Goal: Find specific page/section: Find specific page/section

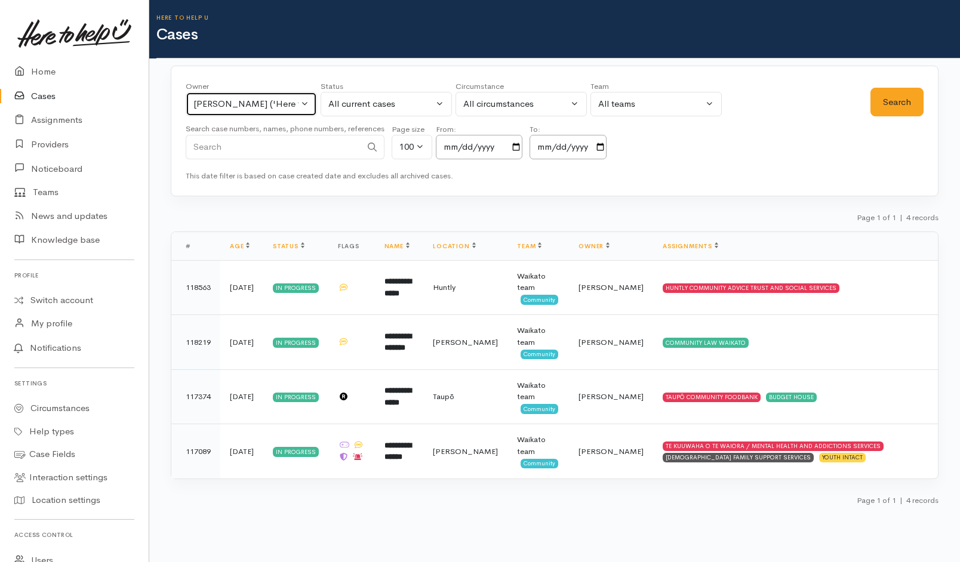
click at [233, 98] on div "Helena Kaufononga ('Here to help u')" at bounding box center [245, 104] width 105 height 14
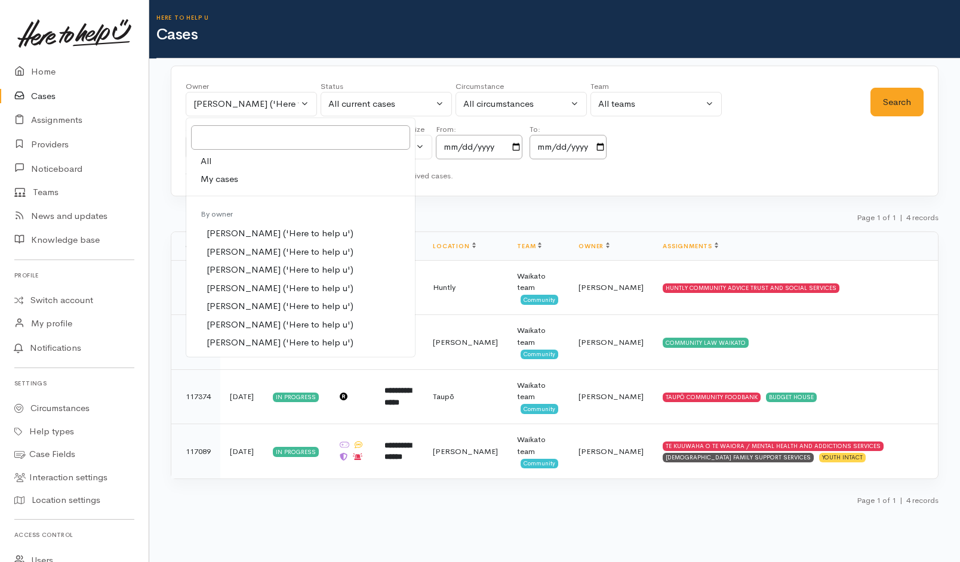
click at [224, 163] on link "All" at bounding box center [300, 161] width 229 height 19
select select "-1"
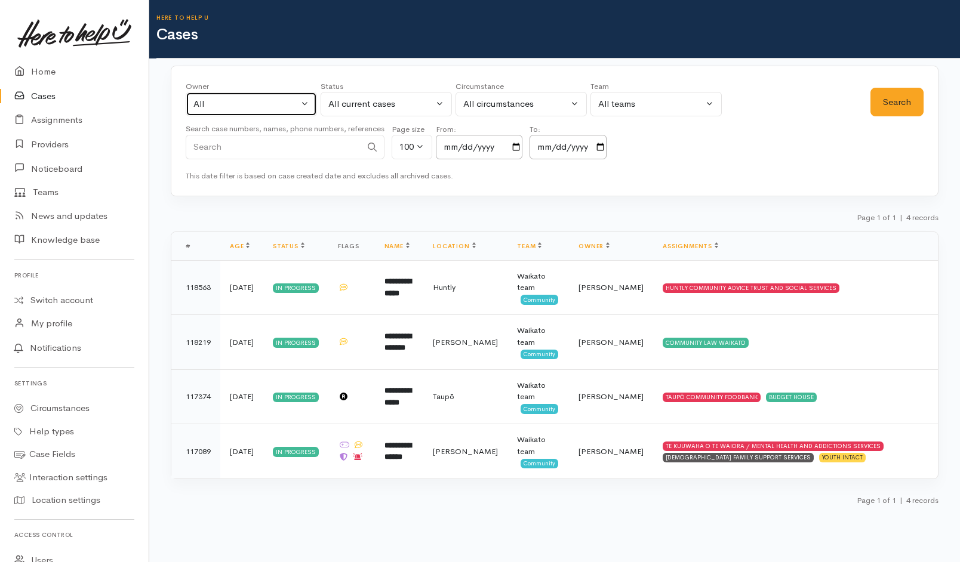
click at [278, 110] on div "All" at bounding box center [245, 104] width 105 height 14
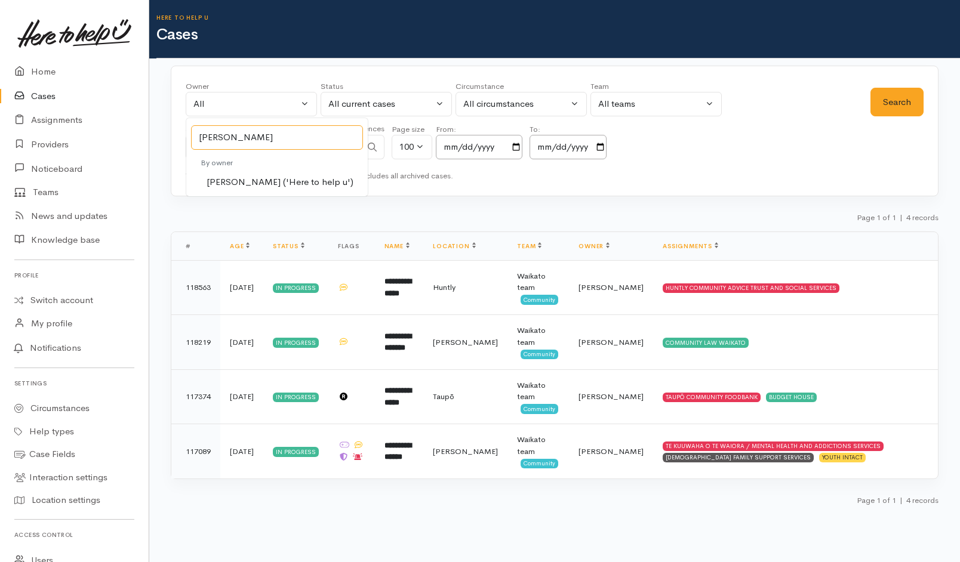
type input "kyl"
click at [278, 187] on span "[PERSON_NAME] ('Here to help u')" at bounding box center [280, 183] width 147 height 14
select select "1759"
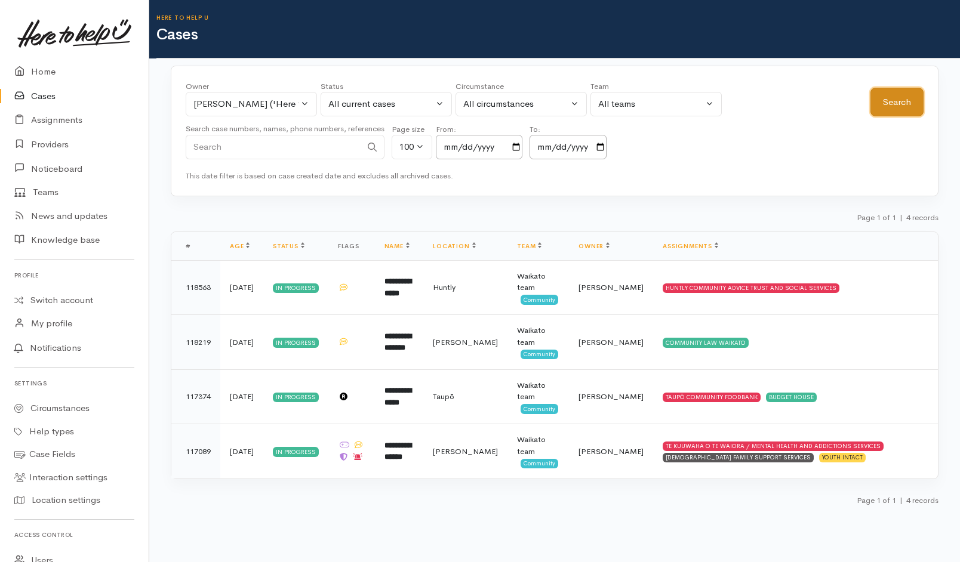
click at [895, 106] on button "Search" at bounding box center [896, 102] width 53 height 29
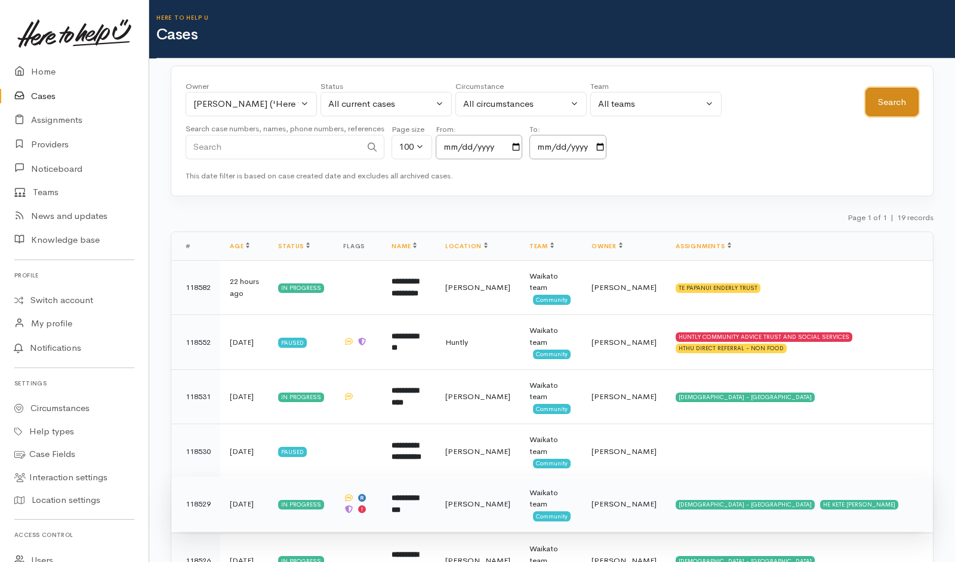
scroll to position [771, 0]
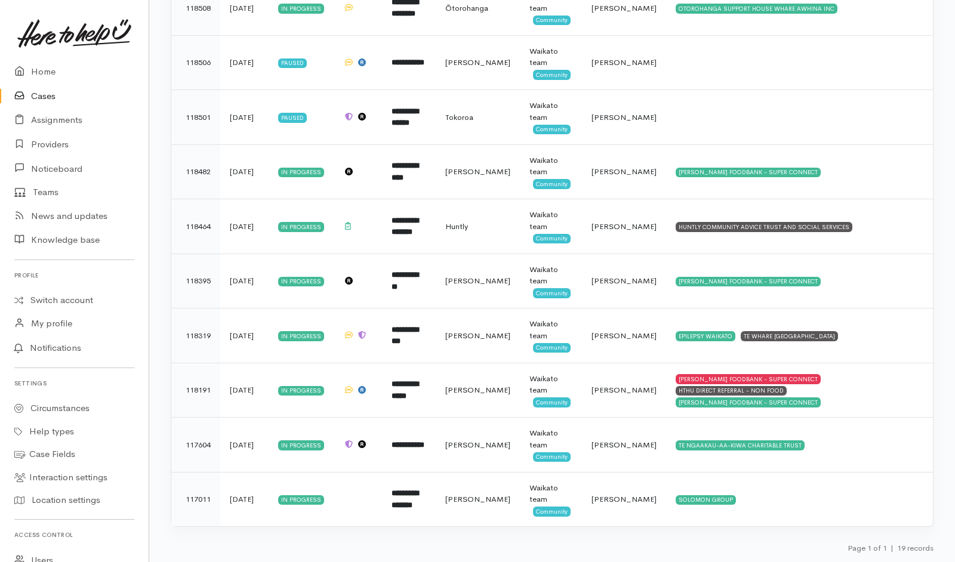
click at [740, 543] on div "Page 1 of 1 | 19 records" at bounding box center [552, 551] width 763 height 21
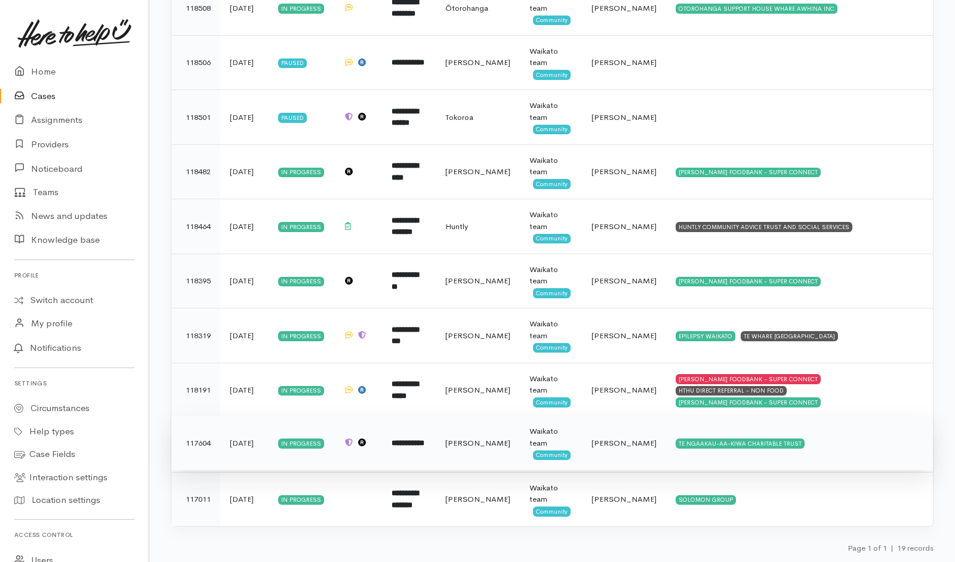
click at [849, 454] on td "TE NGAAKAU-AA-KIWA CHARITABLE TRUST" at bounding box center [799, 443] width 267 height 55
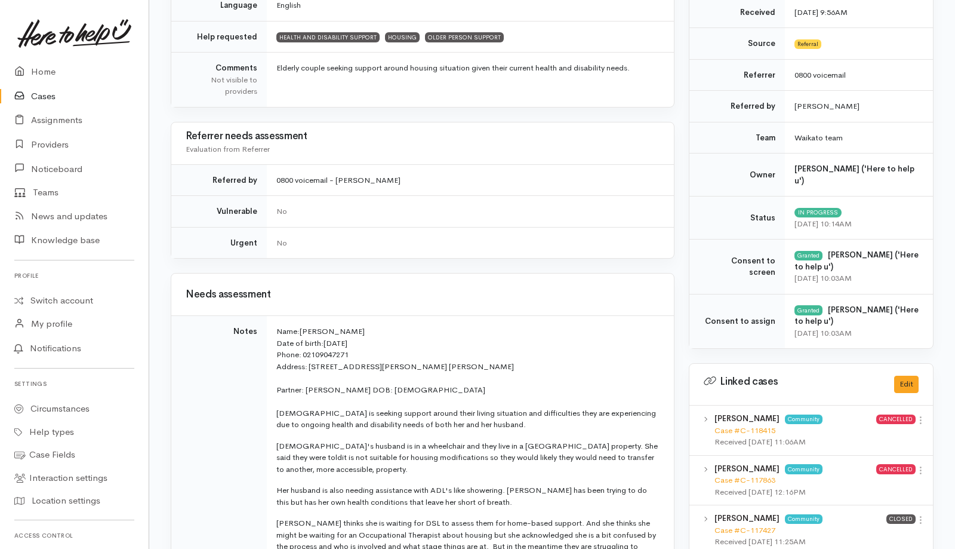
scroll to position [338, 0]
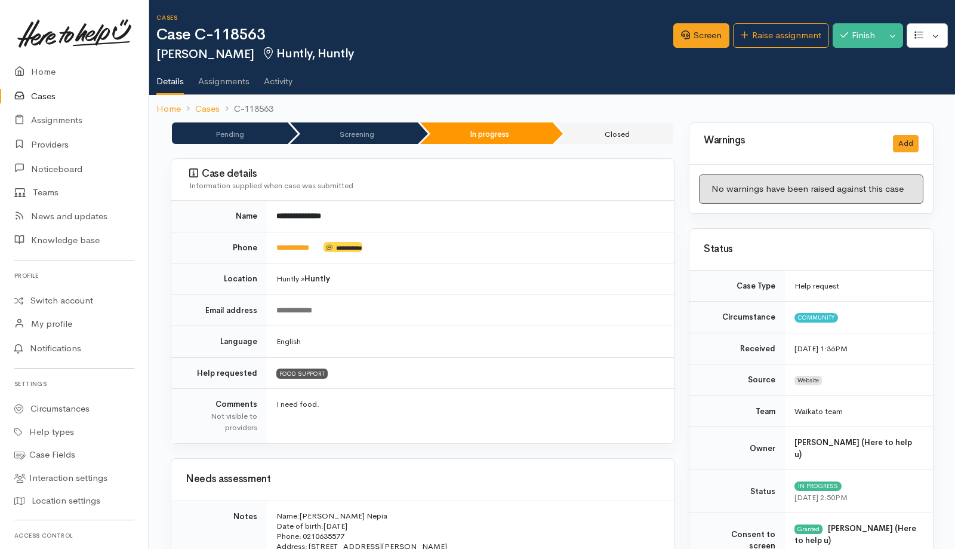
scroll to position [889, 0]
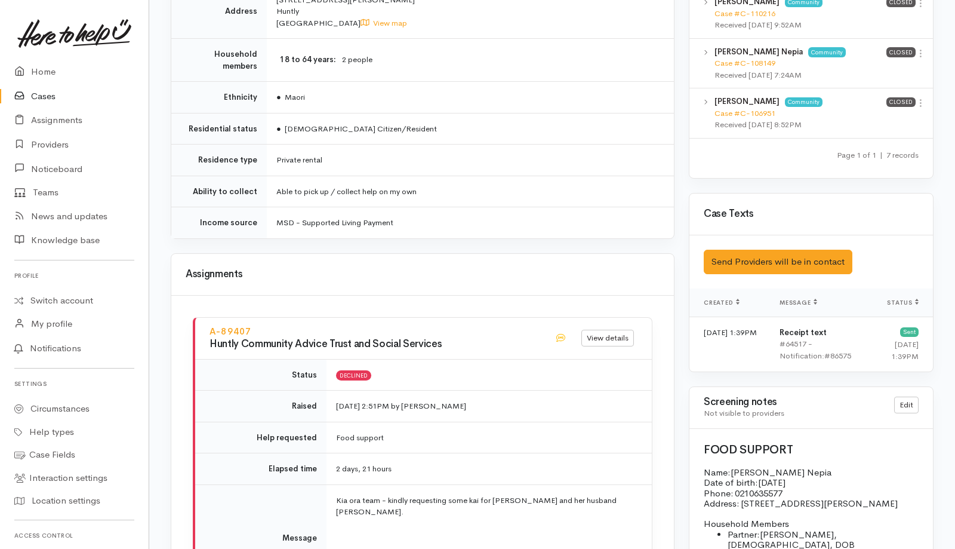
click at [45, 96] on link "Cases" at bounding box center [74, 96] width 149 height 24
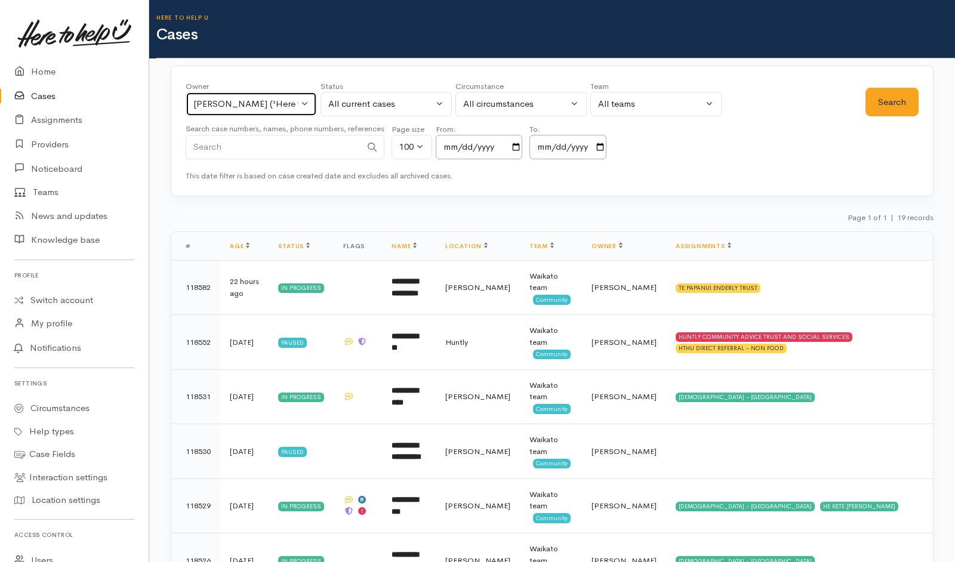
click at [295, 106] on div "Kyleigh Pike ('Here to help u')" at bounding box center [245, 104] width 105 height 14
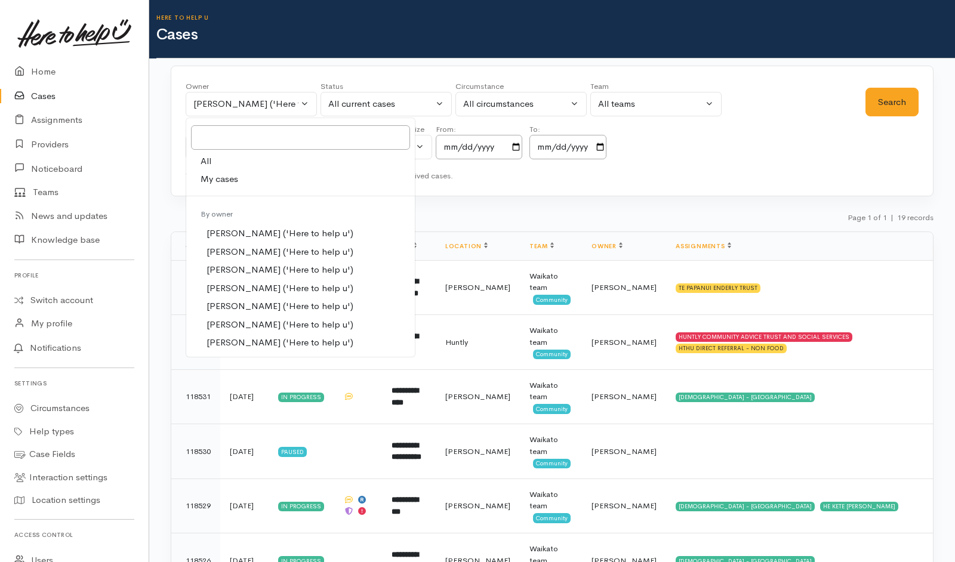
click at [448, 195] on div "Owner All My cases Aandrea Murray ('Here to help u') Akash Prakash ('Here to he…" at bounding box center [552, 131] width 763 height 131
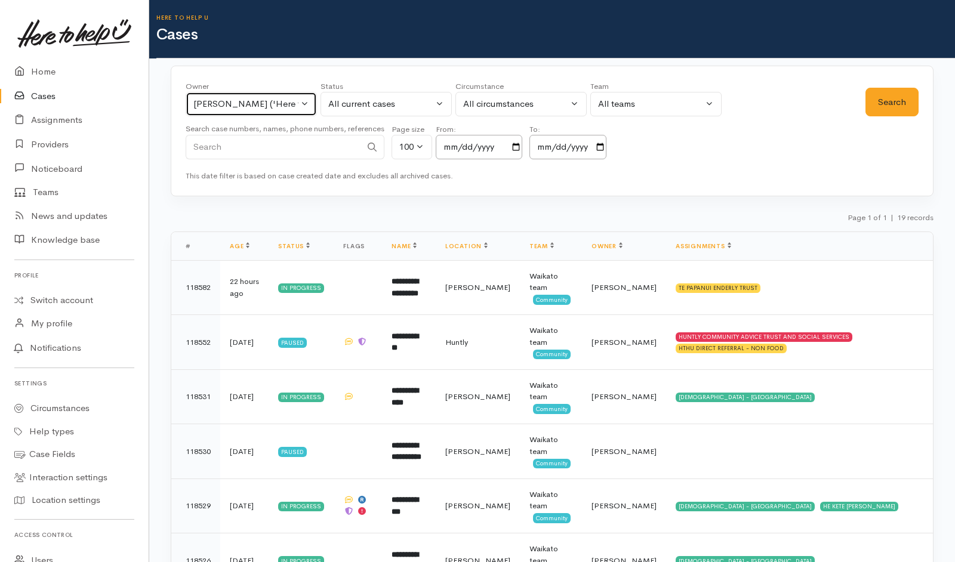
click at [284, 107] on div "[PERSON_NAME] ('Here to help u')" at bounding box center [245, 104] width 105 height 14
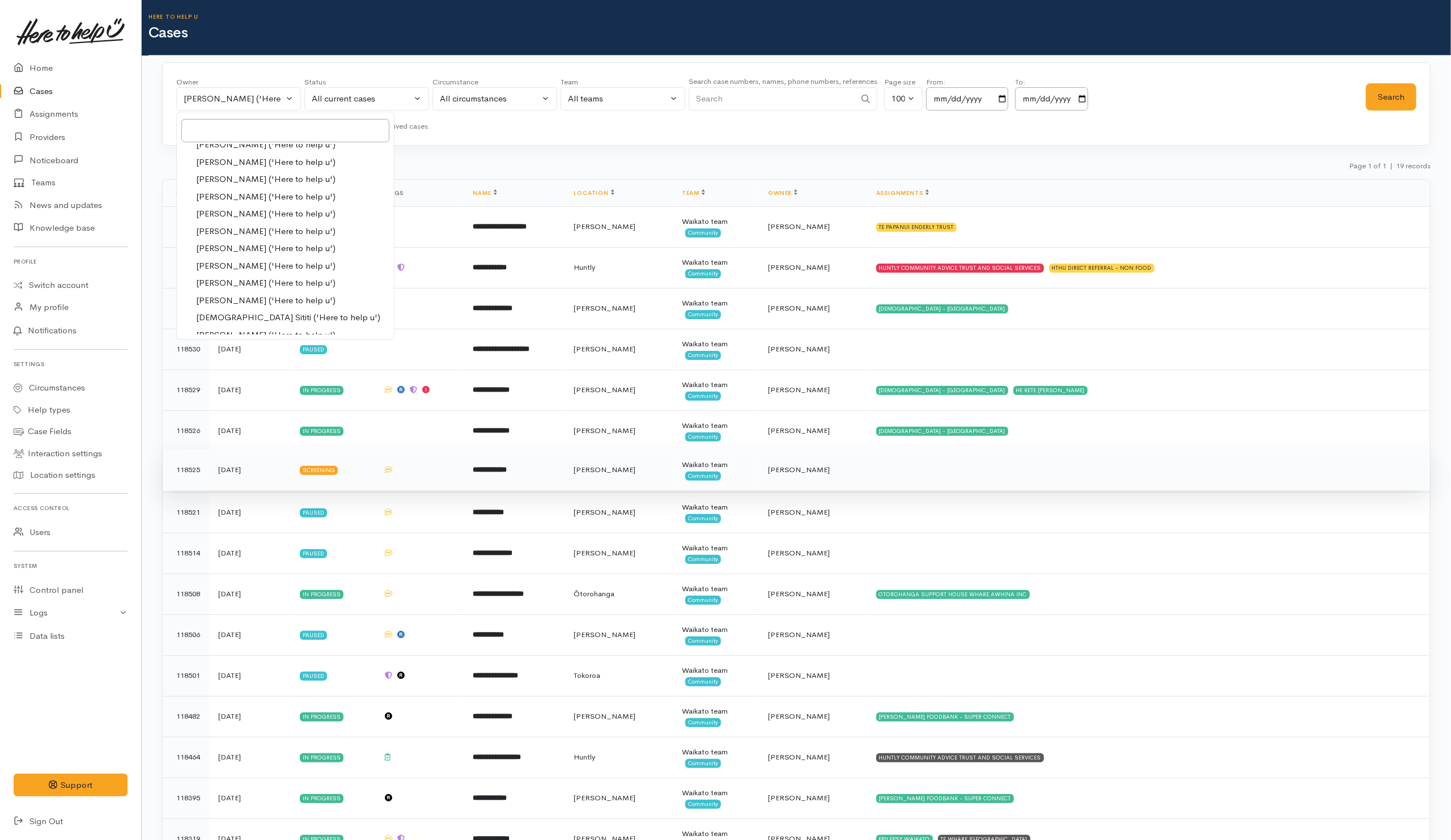
scroll to position [422, 0]
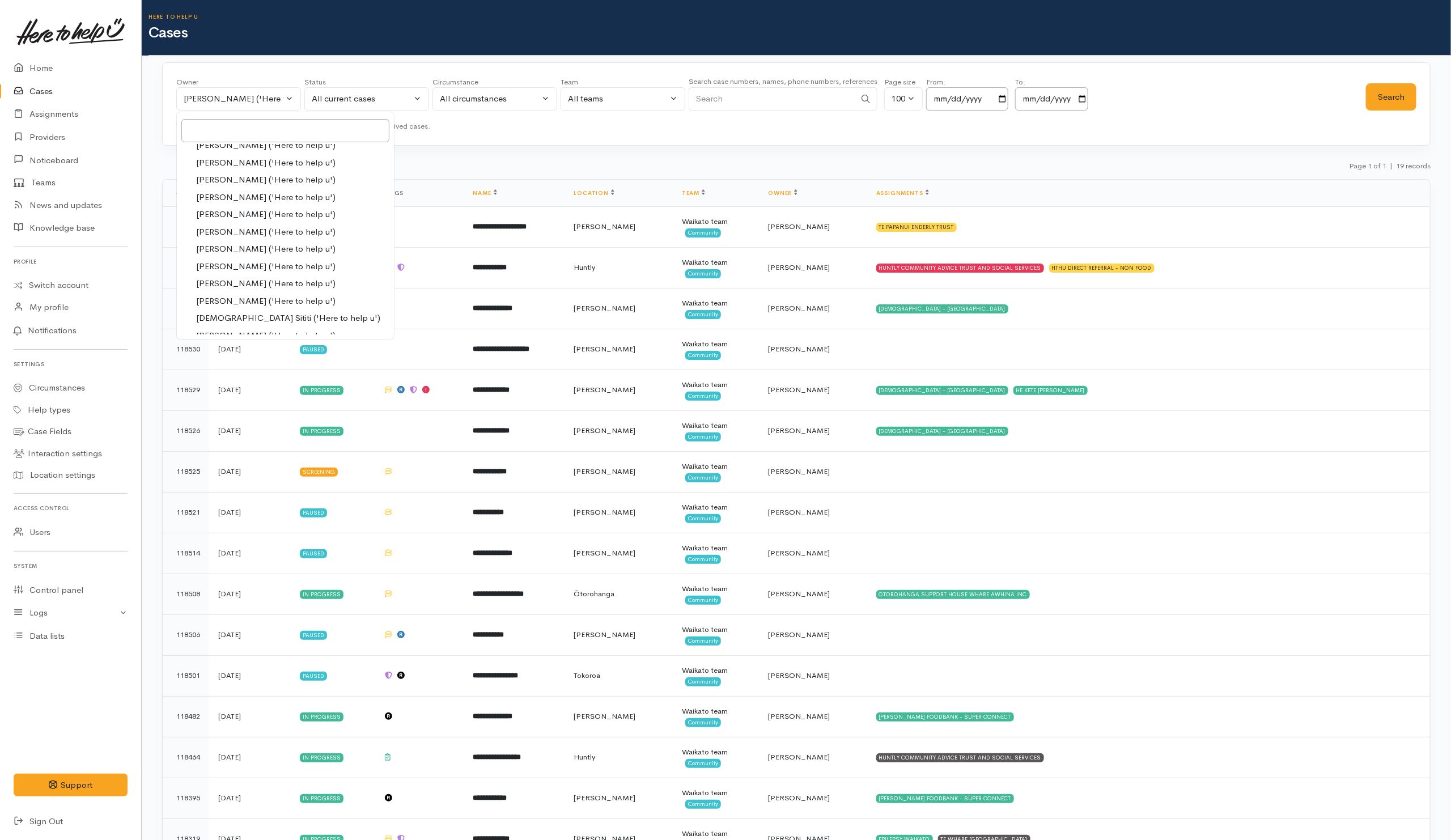
click at [498, 161] on div "Page 1 of 1 | 19 records" at bounding box center [797, 169] width 1269 height 20
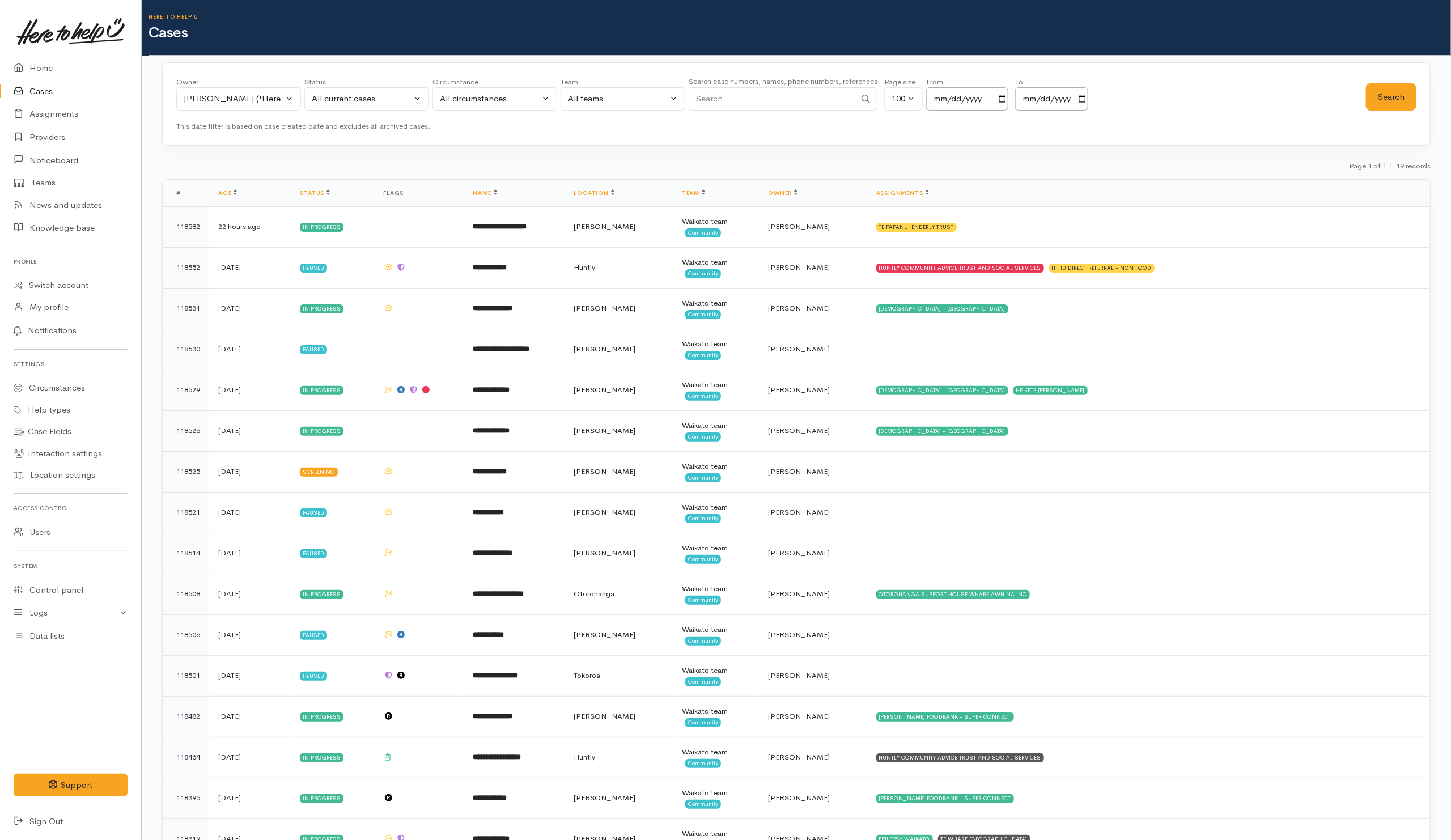
click at [628, 167] on div "Page 1 of 1 | 19 records" at bounding box center [797, 169] width 1269 height 20
click at [288, 99] on button "Kyleigh Pike ('Here to help u')" at bounding box center [238, 99] width 124 height 23
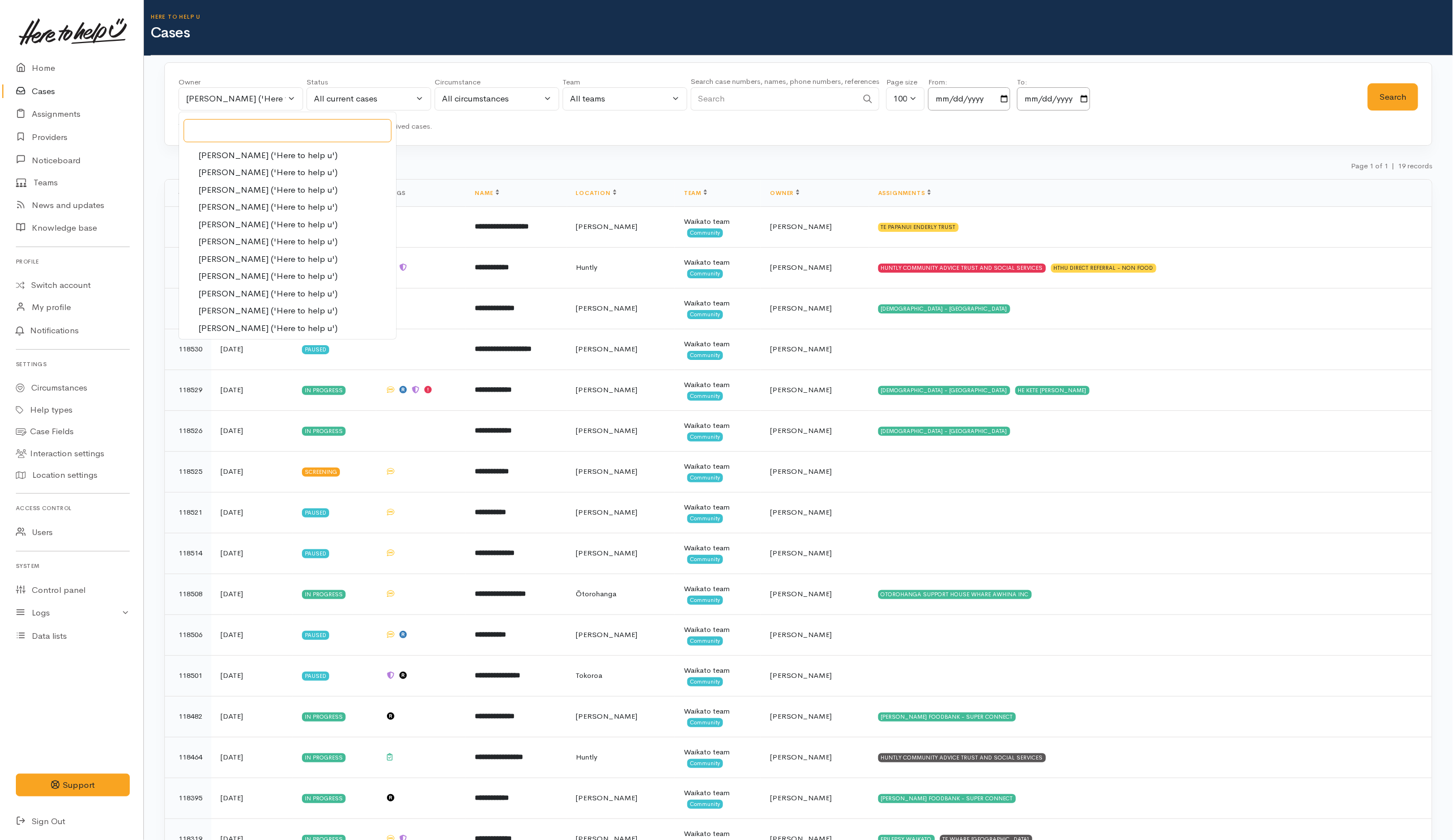
scroll to position [0, 0]
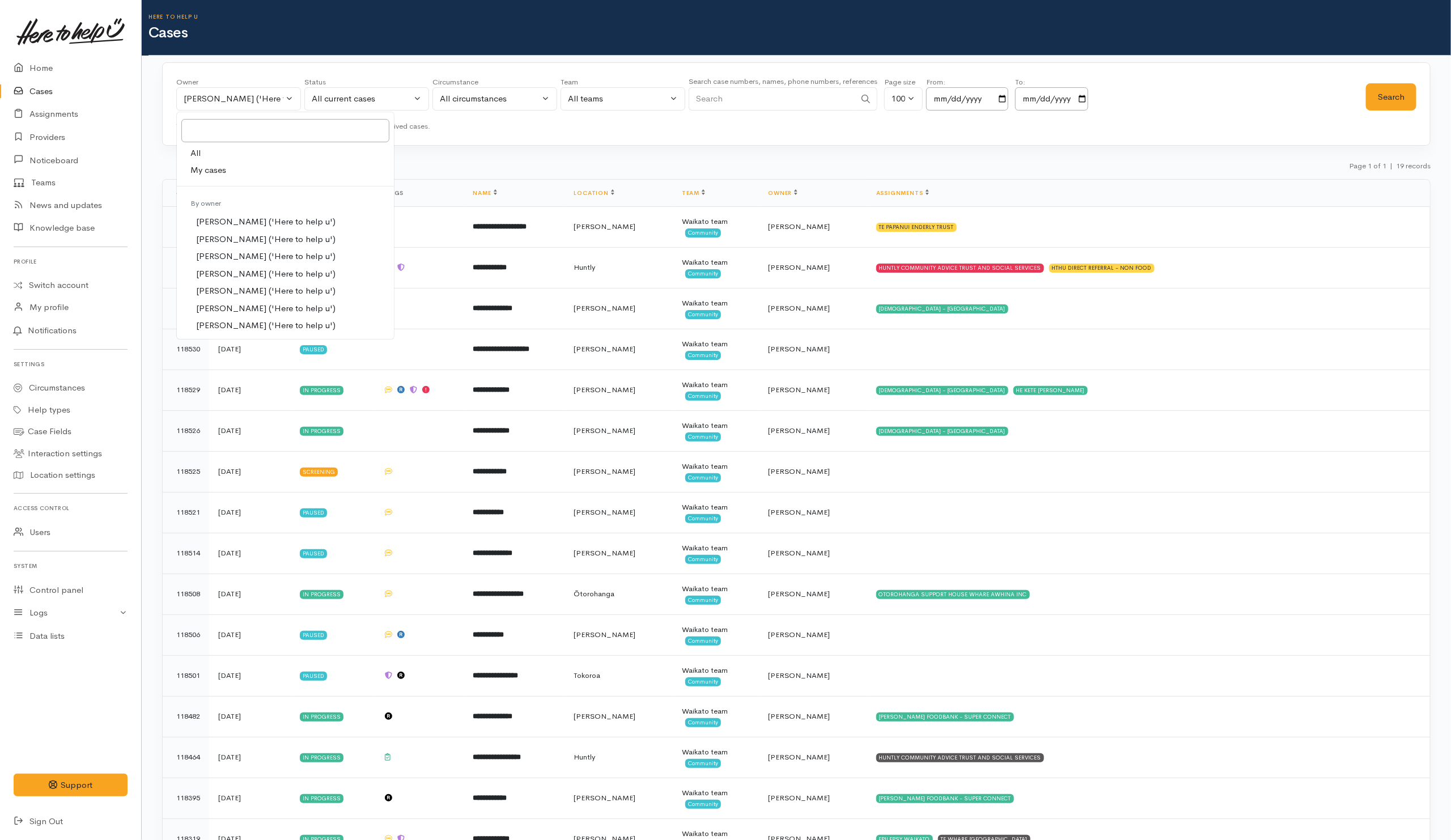
click at [250, 164] on link "My cases" at bounding box center [285, 170] width 217 height 18
select select "202"
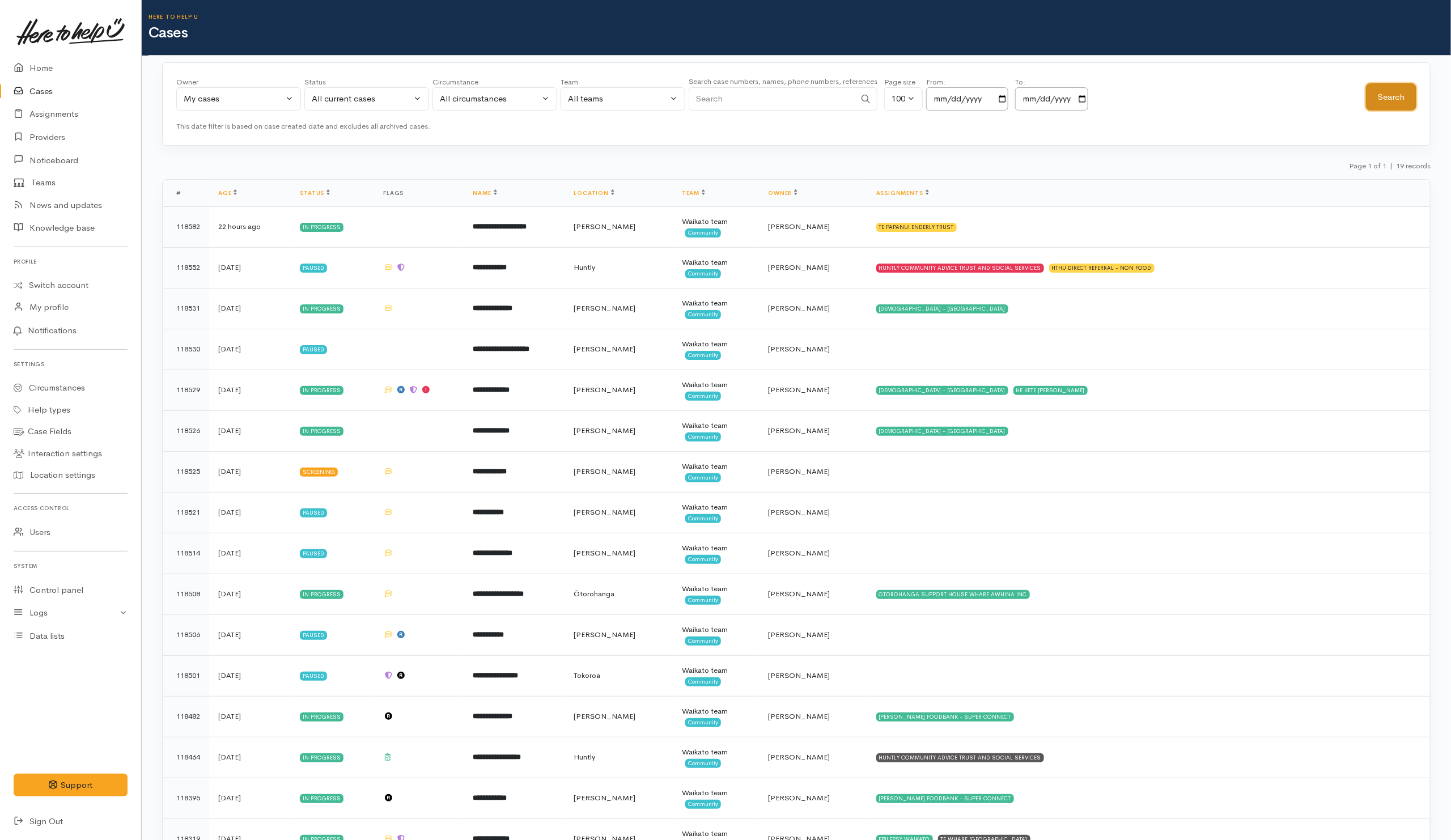
click at [911, 98] on button "Search" at bounding box center [1391, 97] width 50 height 28
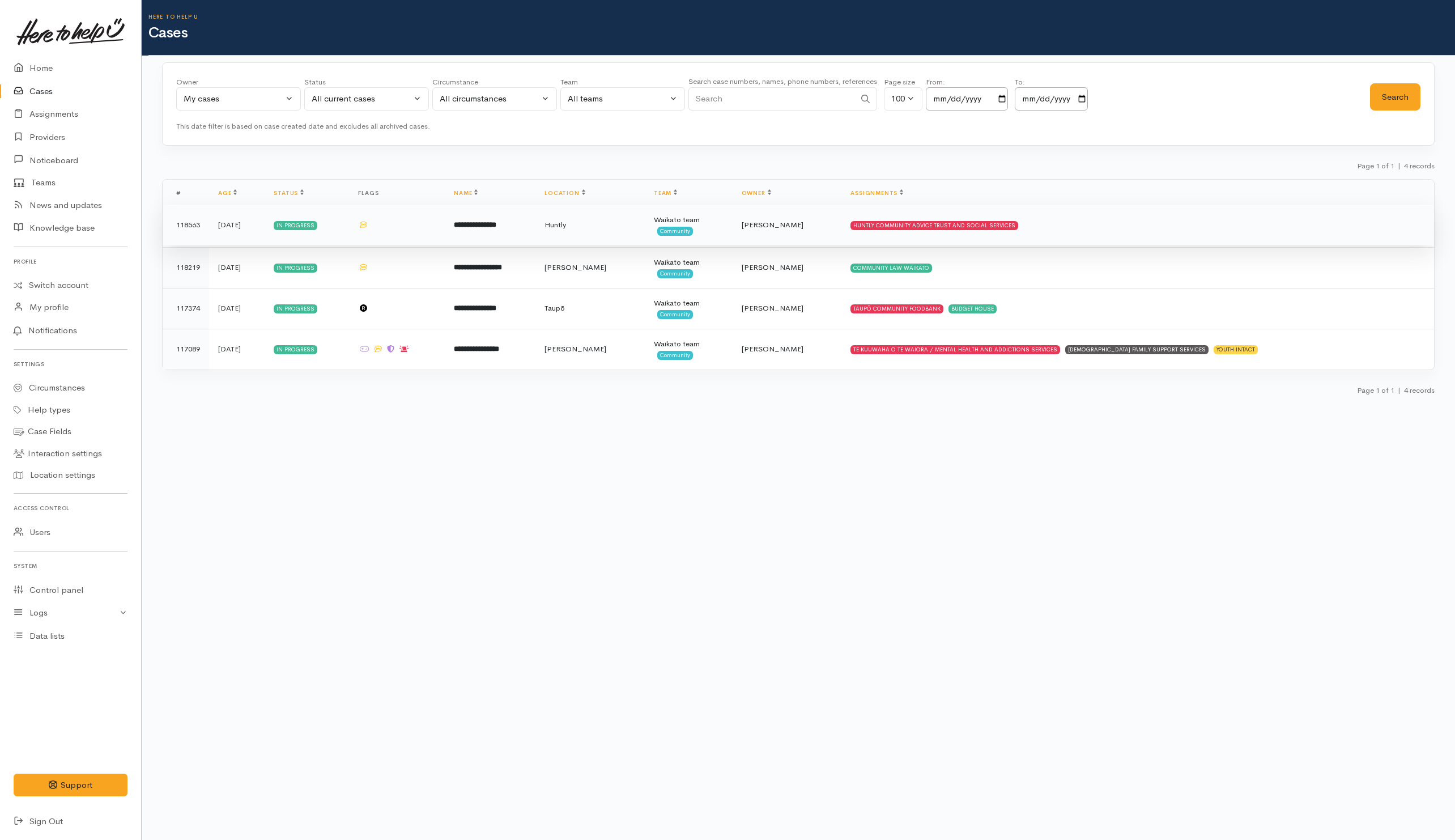
click at [910, 228] on td "HUNTLY COMMUNITY ADVICE TRUST AND SOCIAL SERVICES" at bounding box center [1138, 225] width 592 height 41
